Goal: Task Accomplishment & Management: Manage account settings

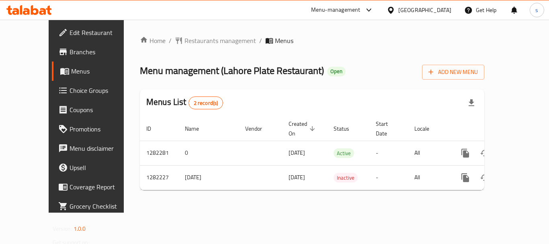
click at [70, 92] on span "Choice Groups" at bounding box center [102, 91] width 64 height 10
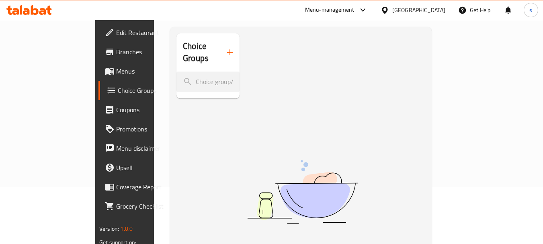
scroll to position [113, 0]
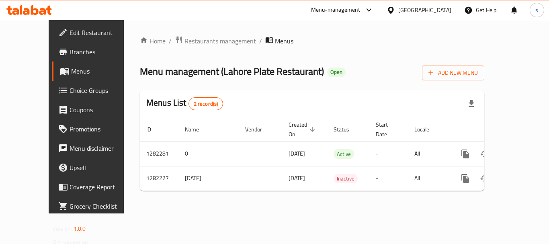
click at [70, 89] on span "Choice Groups" at bounding box center [102, 91] width 64 height 10
click at [71, 70] on span "Menus" at bounding box center [102, 71] width 63 height 10
click at [71, 72] on span "Menus" at bounding box center [102, 71] width 63 height 10
click at [193, 41] on span "Restaurants management" at bounding box center [220, 41] width 72 height 10
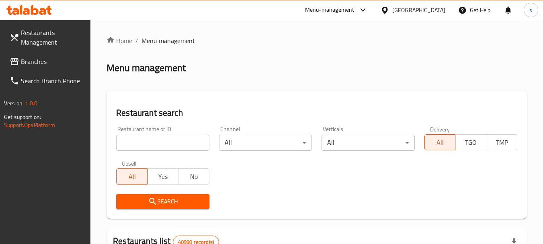
click at [152, 141] on input "search" at bounding box center [162, 143] width 93 height 16
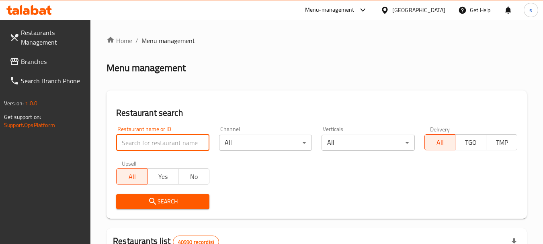
paste input "694709"
type input "694709"
click button "Search" at bounding box center [162, 201] width 93 height 15
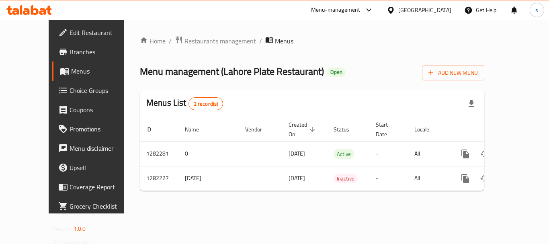
click at [383, 75] on div "Menu management ( Lahore Plate Restaurant ) Open Add New Menu" at bounding box center [312, 71] width 344 height 18
click at [70, 88] on span "Choice Groups" at bounding box center [102, 91] width 64 height 10
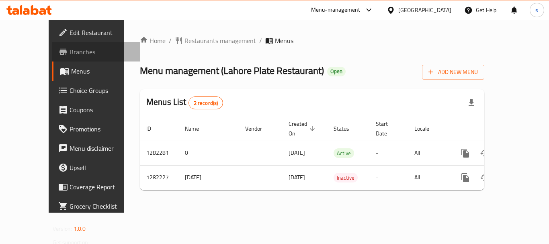
click at [70, 57] on span "Branches" at bounding box center [102, 52] width 64 height 10
click at [70, 91] on span "Choice Groups" at bounding box center [102, 91] width 64 height 10
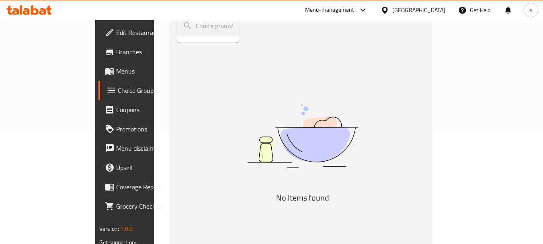
scroll to position [73, 0]
